Goal: Navigation & Orientation: Find specific page/section

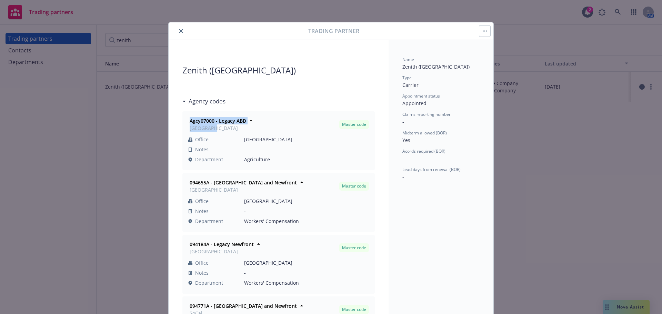
click at [180, 31] on icon "close" at bounding box center [181, 31] width 4 height 4
